Goal: Task Accomplishment & Management: Manage account settings

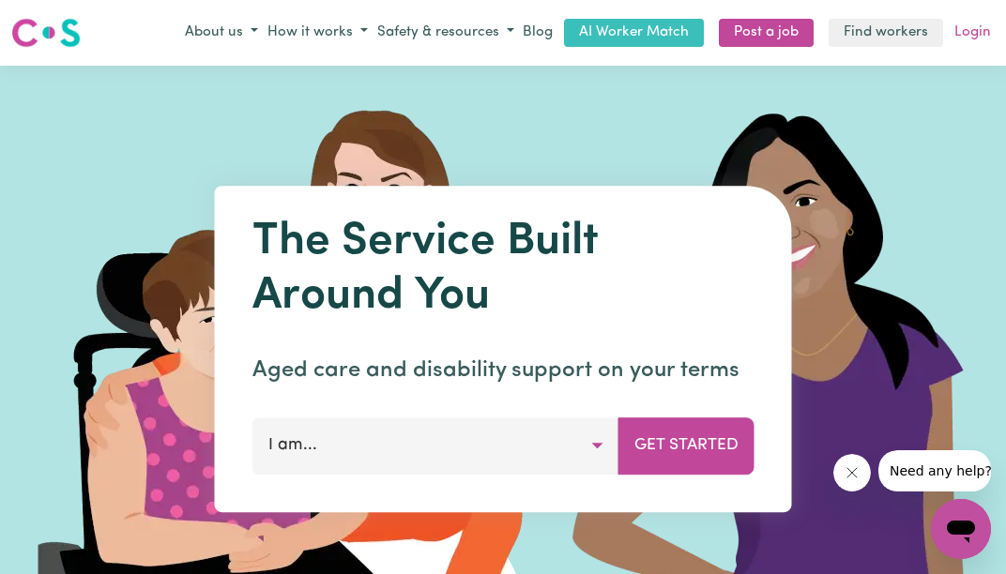
click at [985, 28] on link "Login" at bounding box center [972, 33] width 44 height 29
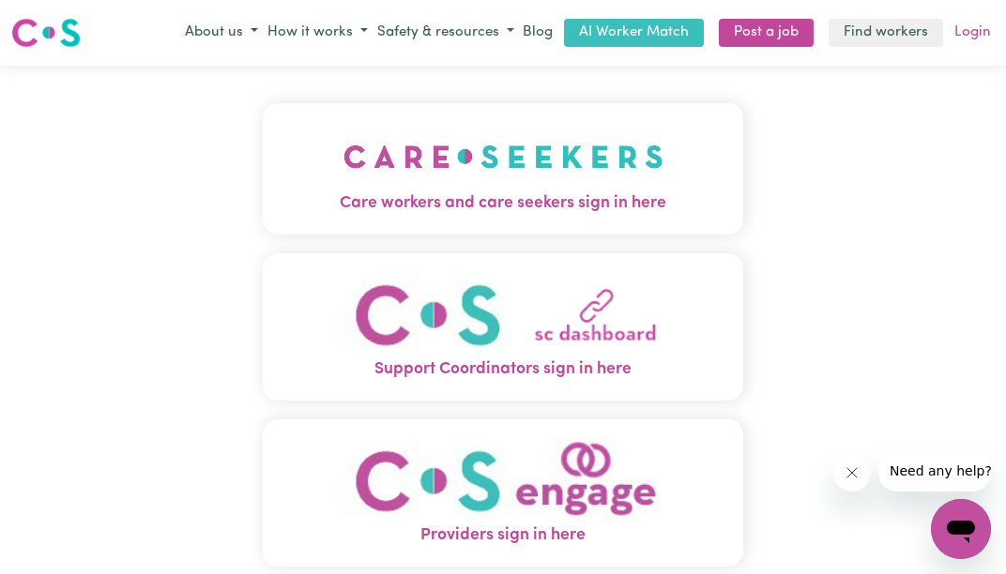
click at [963, 33] on link "Login" at bounding box center [972, 33] width 44 height 29
click at [580, 211] on span "Care workers and care seekers sign in here" at bounding box center [503, 203] width 480 height 24
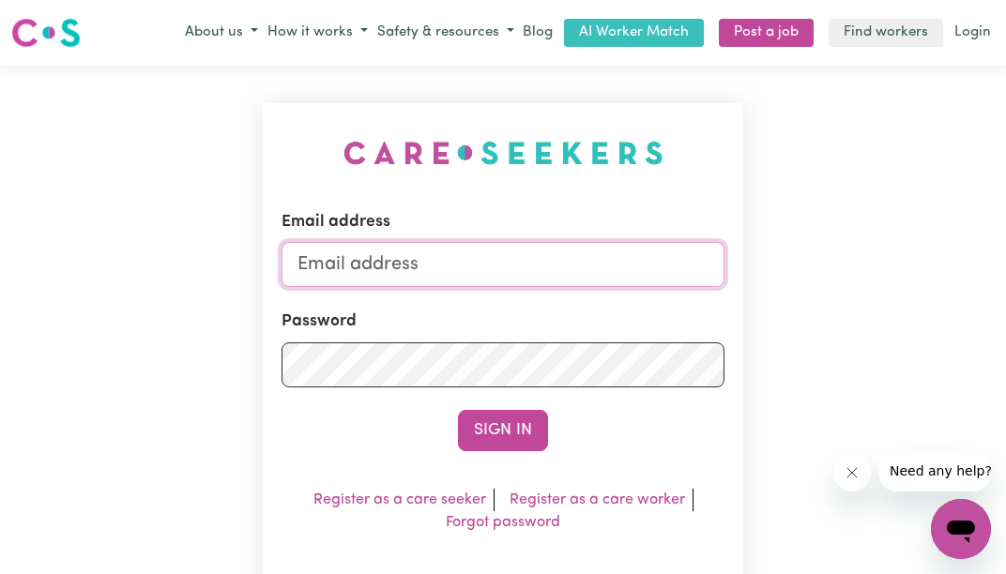
click at [394, 269] on input "Email address" at bounding box center [502, 264] width 443 height 45
type input "[EMAIL_ADDRESS][DOMAIN_NAME]"
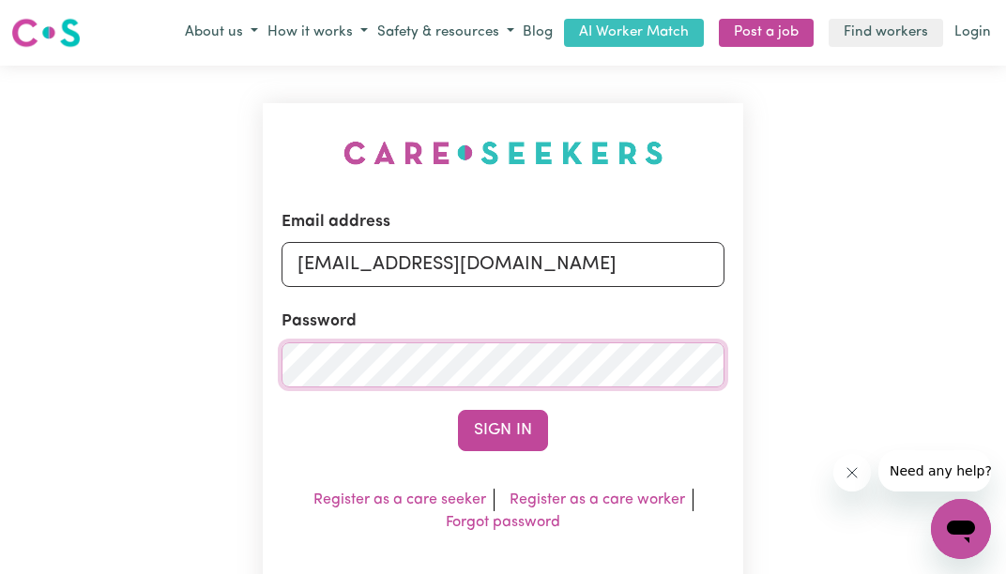
click at [458, 410] on button "Sign In" at bounding box center [503, 430] width 90 height 41
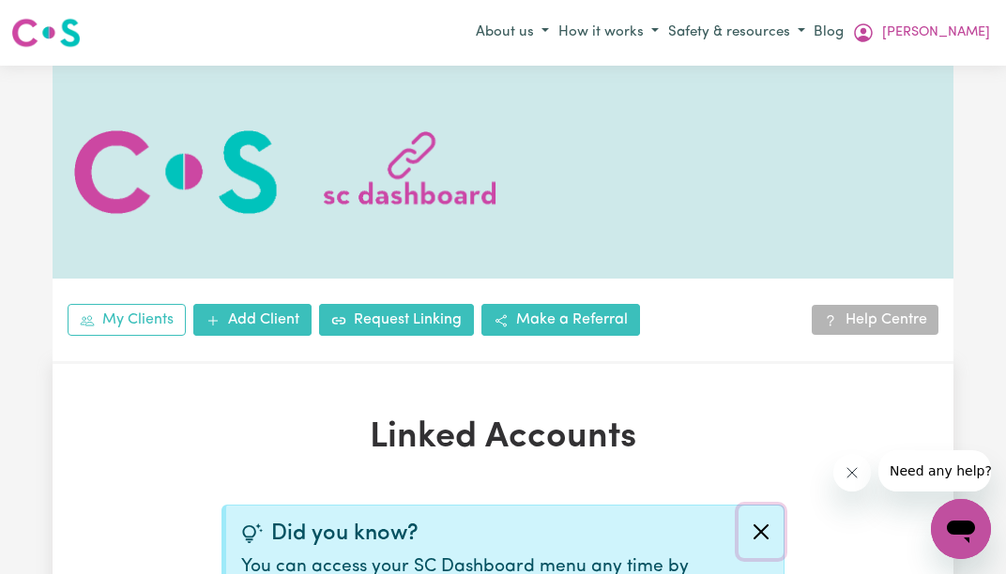
click at [762, 524] on button "Close alert" at bounding box center [760, 532] width 45 height 53
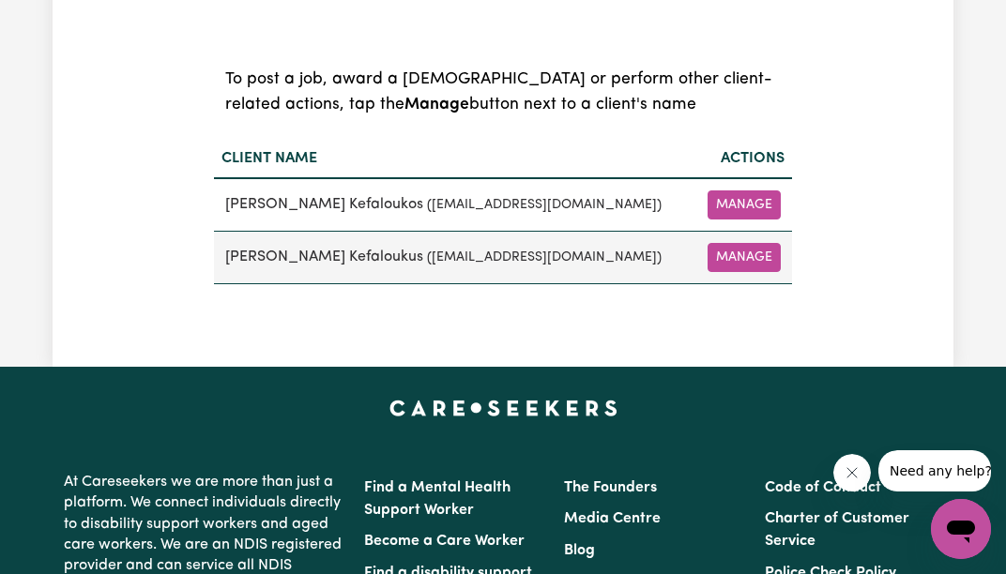
scroll to position [469, 0]
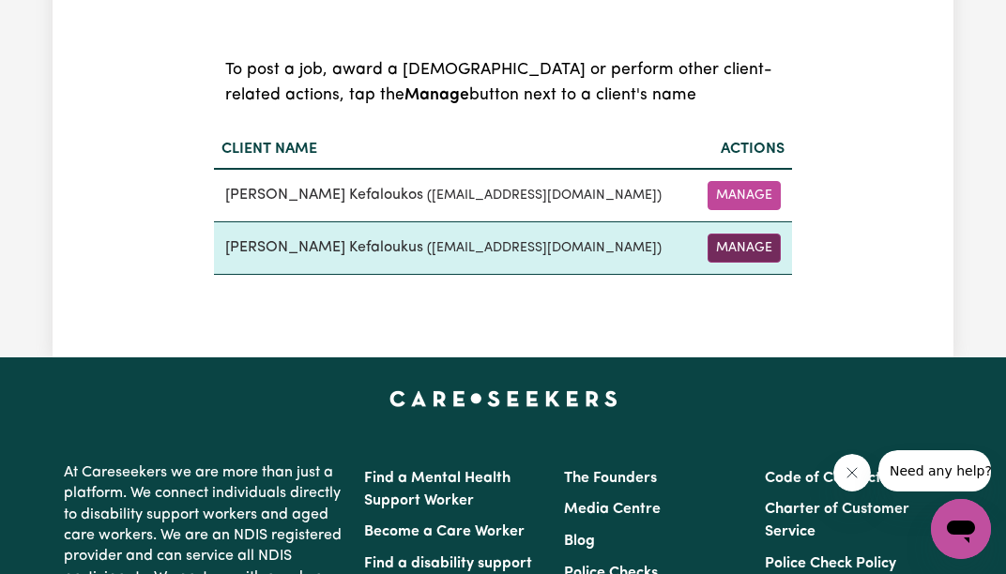
click at [753, 251] on button "Manage" at bounding box center [743, 248] width 73 height 29
